Goal: Navigation & Orientation: Find specific page/section

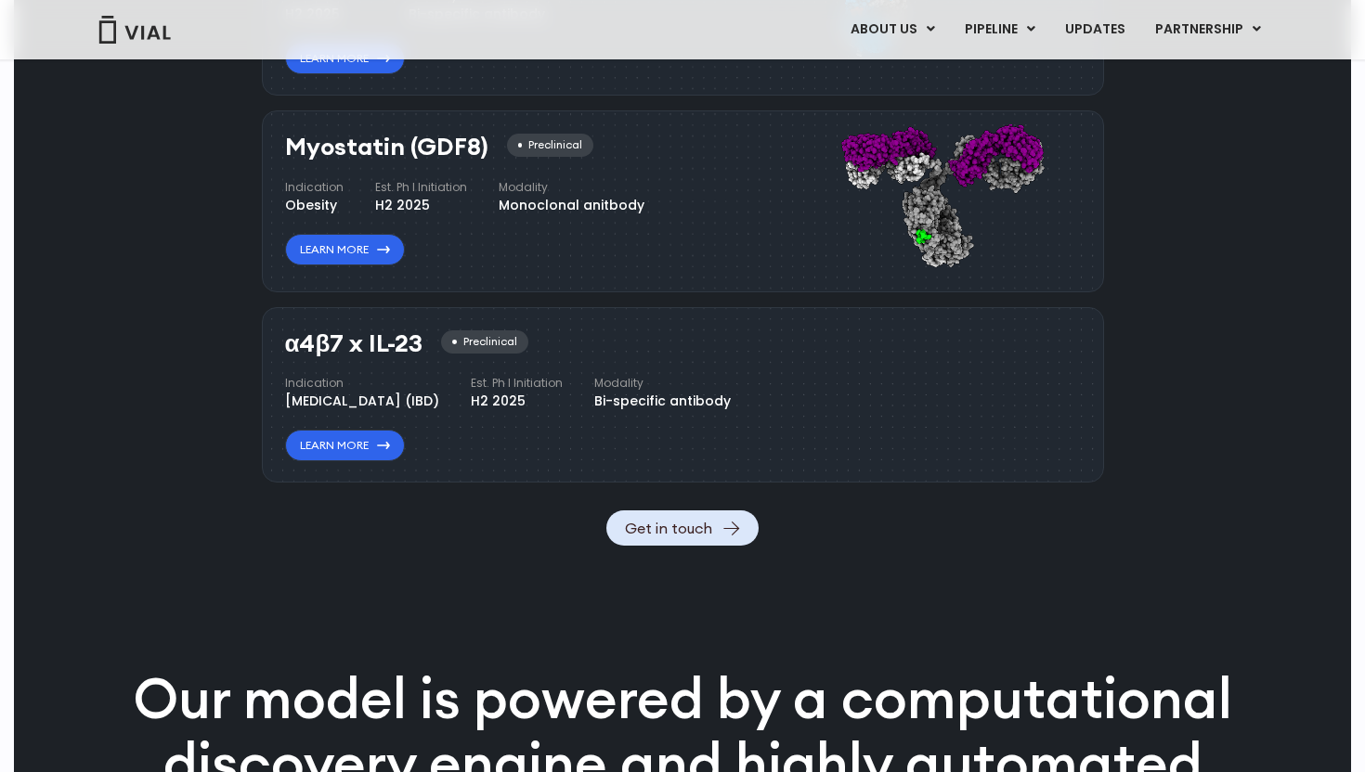
scroll to position [5223, 0]
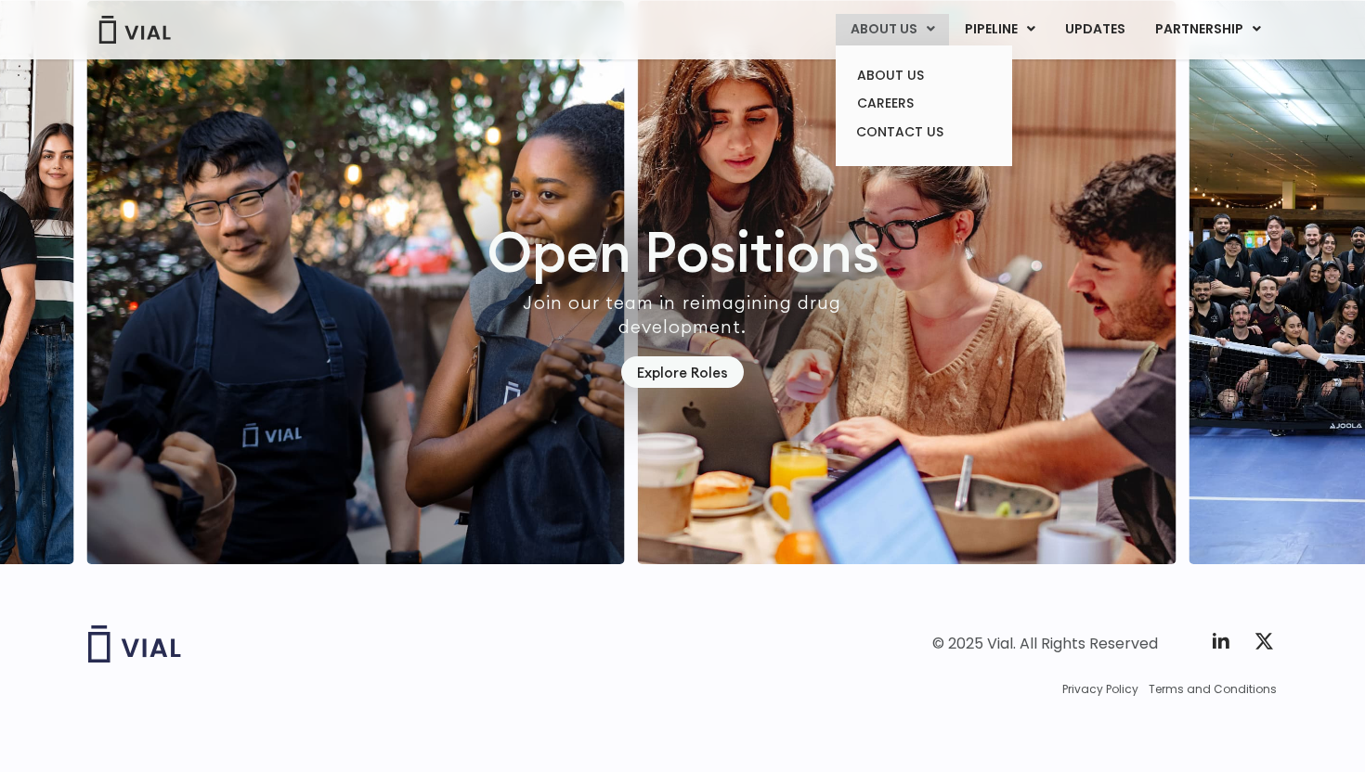
click at [909, 39] on link "ABOUT US" at bounding box center [892, 30] width 113 height 32
click at [904, 106] on link "CAREERS" at bounding box center [923, 103] width 162 height 29
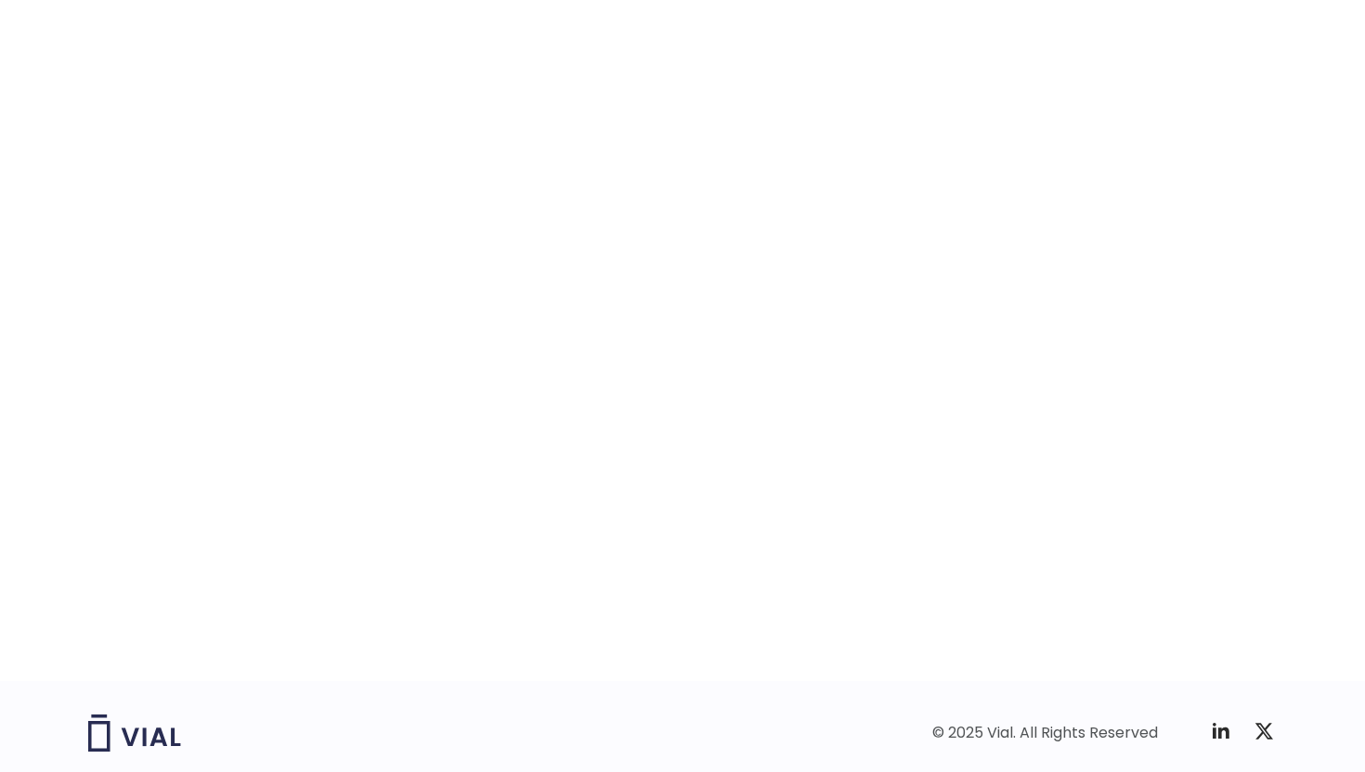
scroll to position [2773, 0]
